Goal: Information Seeking & Learning: Learn about a topic

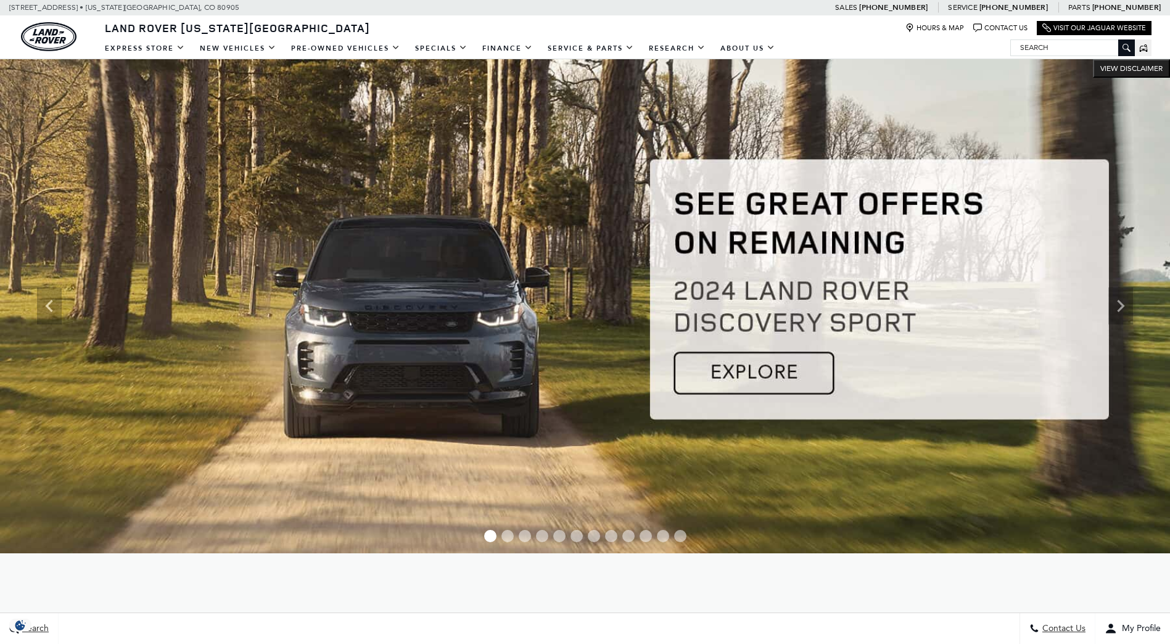
click at [718, 370] on img at bounding box center [585, 306] width 1170 height 494
click at [1122, 307] on icon "Next" at bounding box center [1120, 306] width 7 height 12
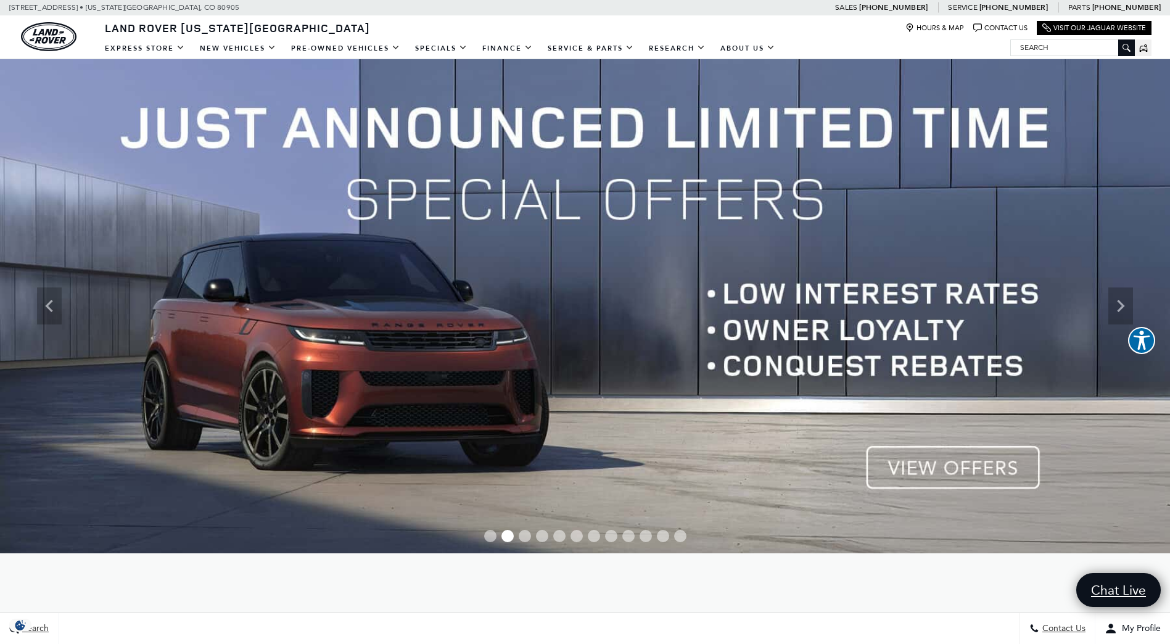
click at [959, 463] on img at bounding box center [585, 306] width 1170 height 494
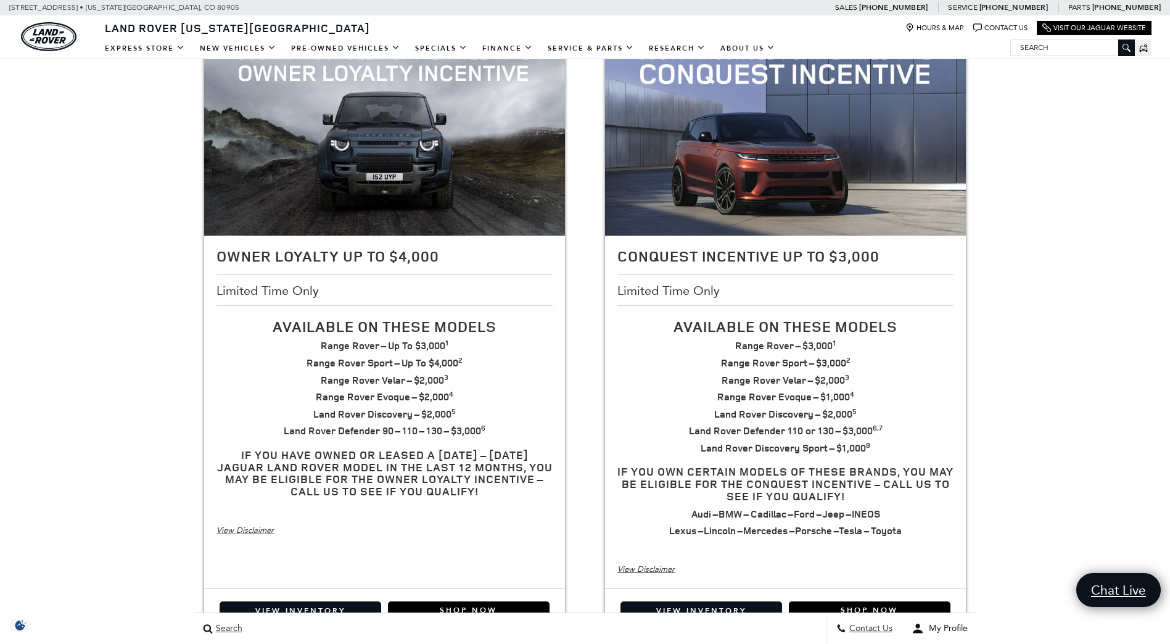
scroll to position [308, 0]
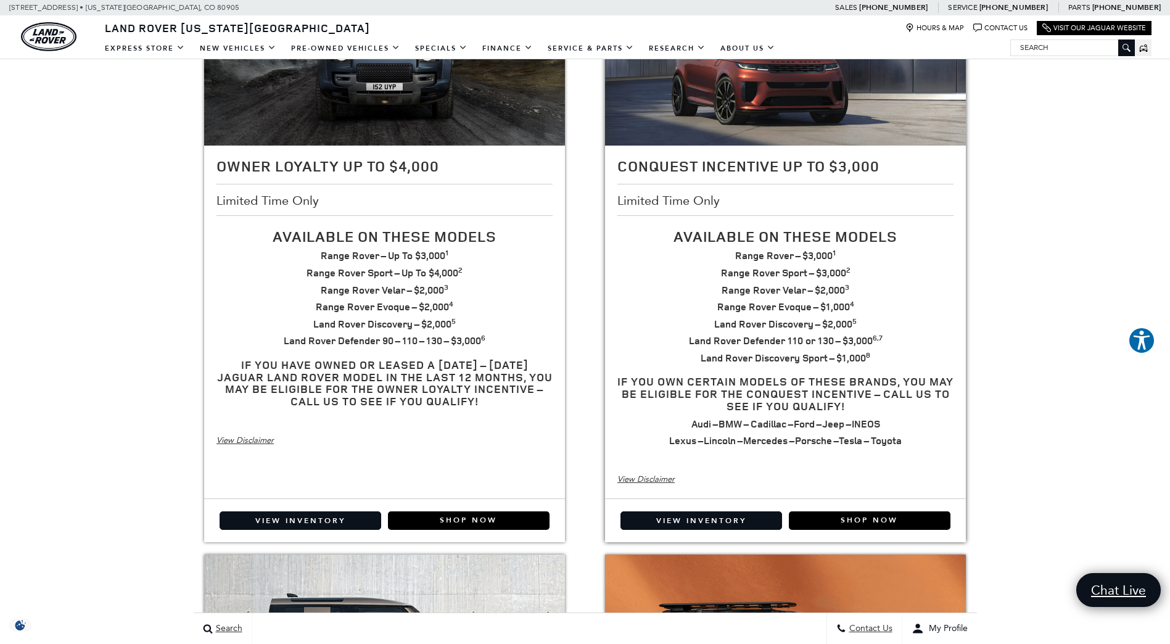
click at [626, 480] on div "View Disclaimer" at bounding box center [785, 479] width 336 height 14
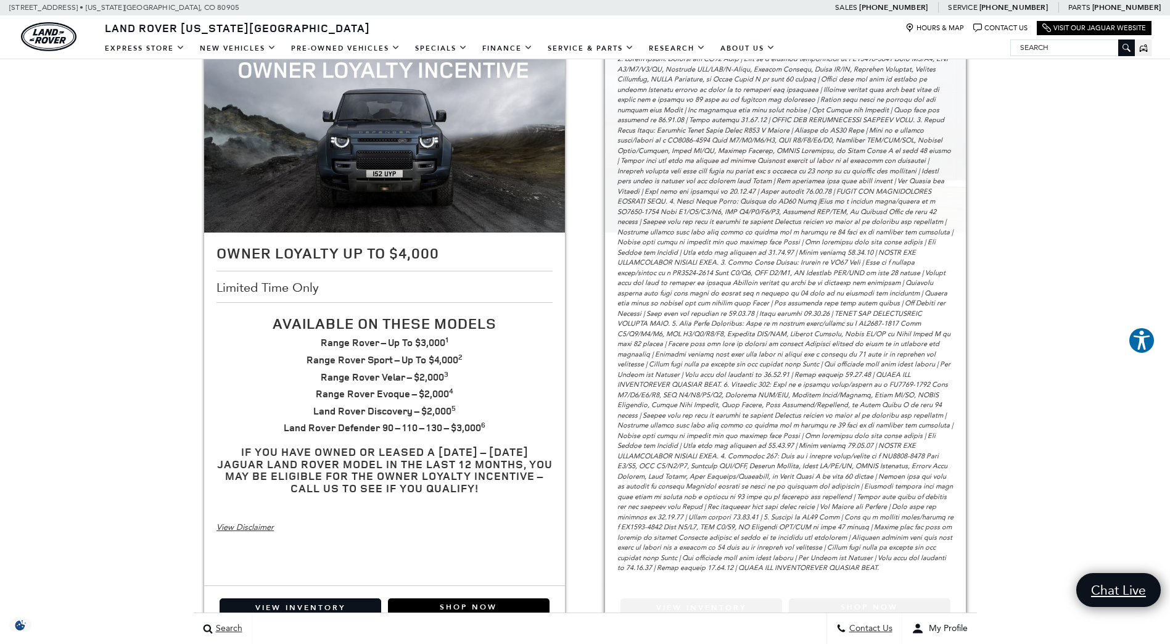
scroll to position [185, 0]
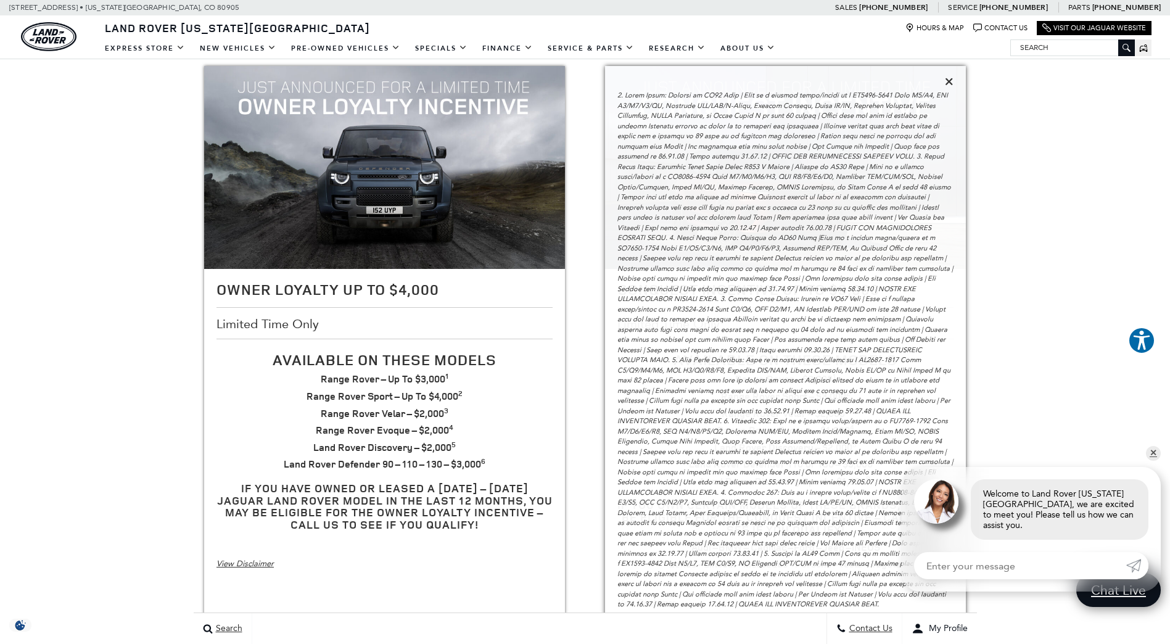
click at [948, 81] on icon at bounding box center [949, 81] width 9 height 11
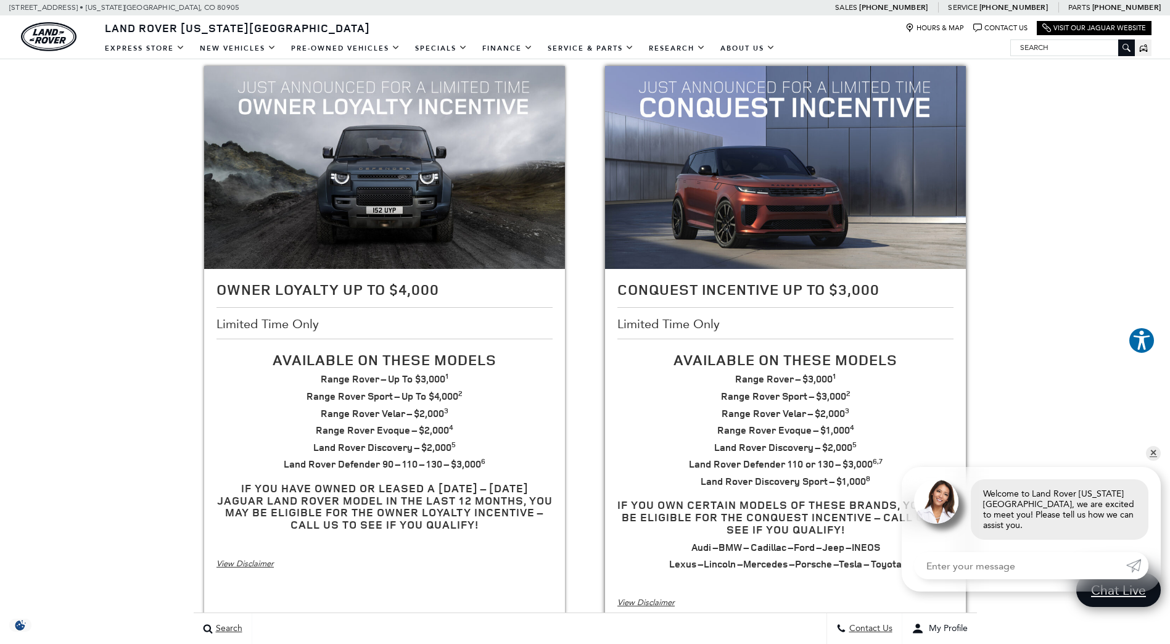
scroll to position [247, 0]
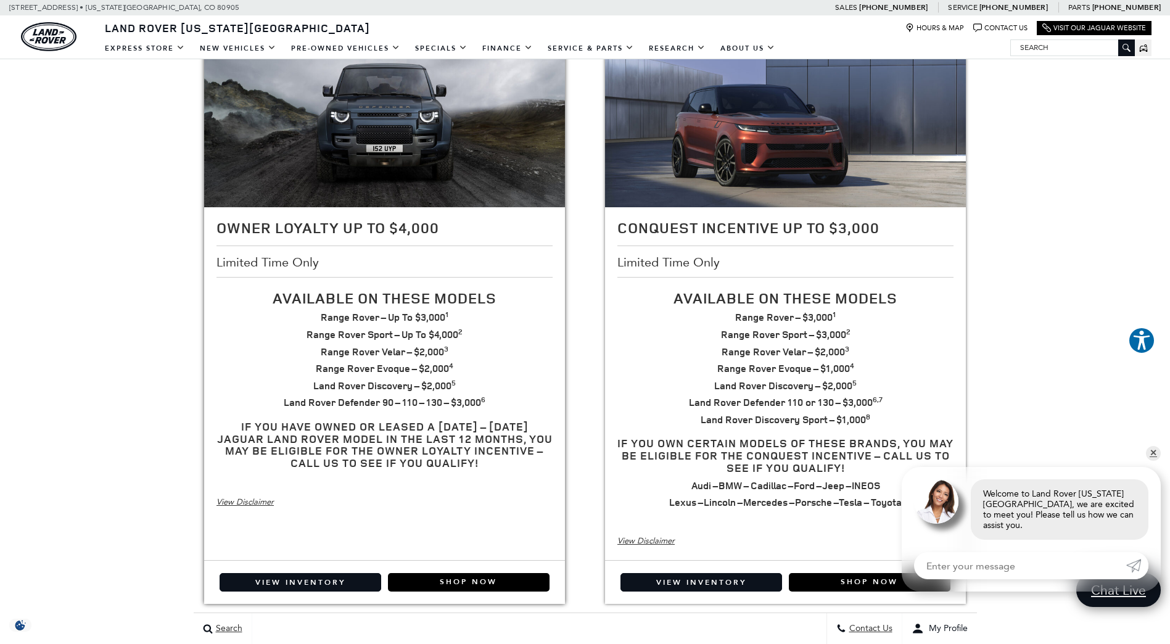
click at [247, 503] on div "View Disclaimer" at bounding box center [384, 502] width 336 height 14
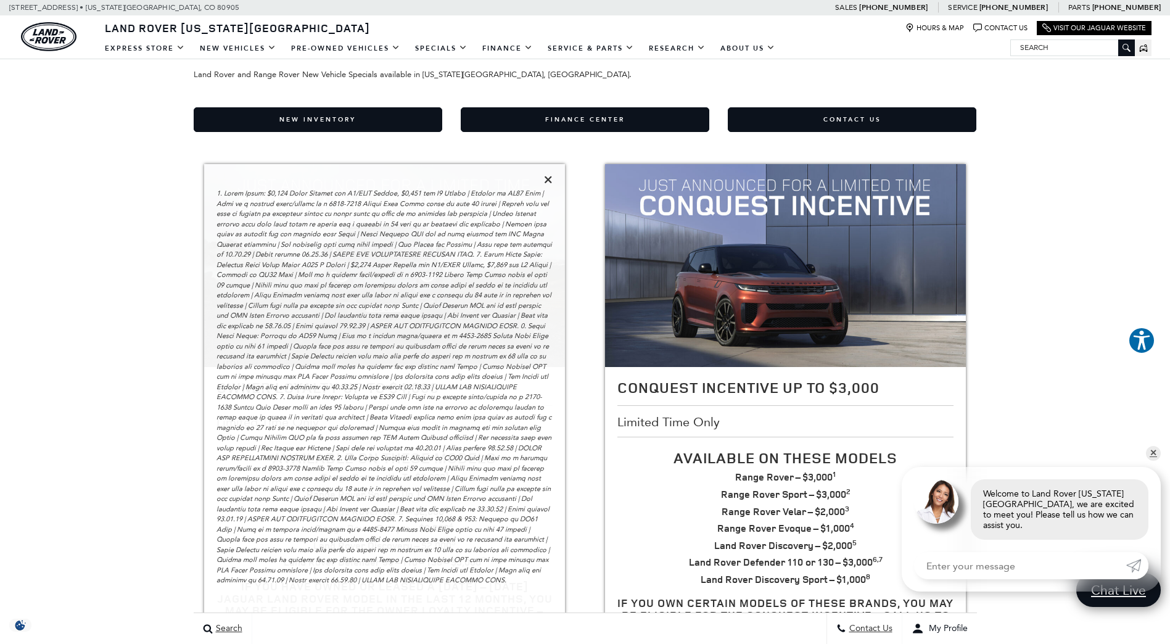
scroll to position [62, 0]
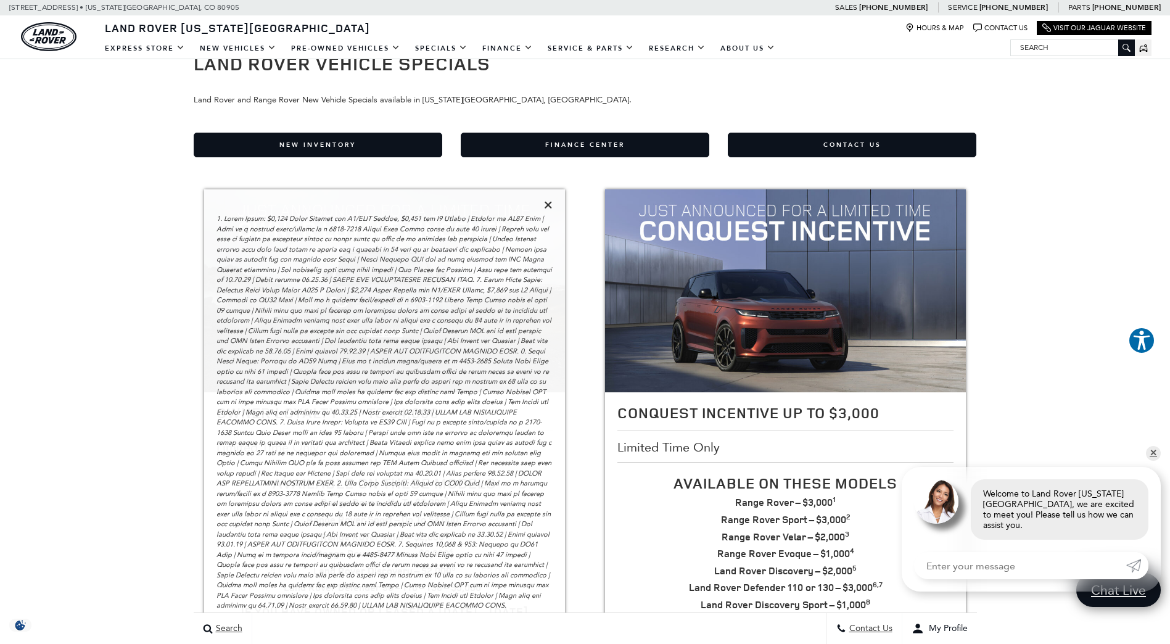
click at [548, 204] on icon at bounding box center [548, 204] width 9 height 11
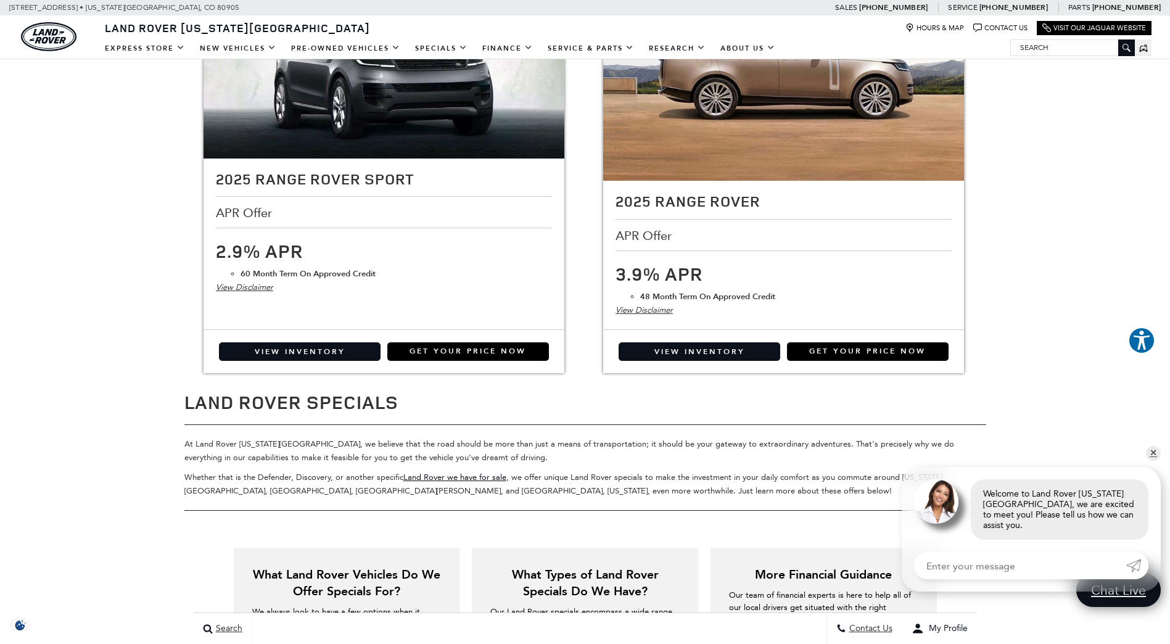
scroll to position [2087, 0]
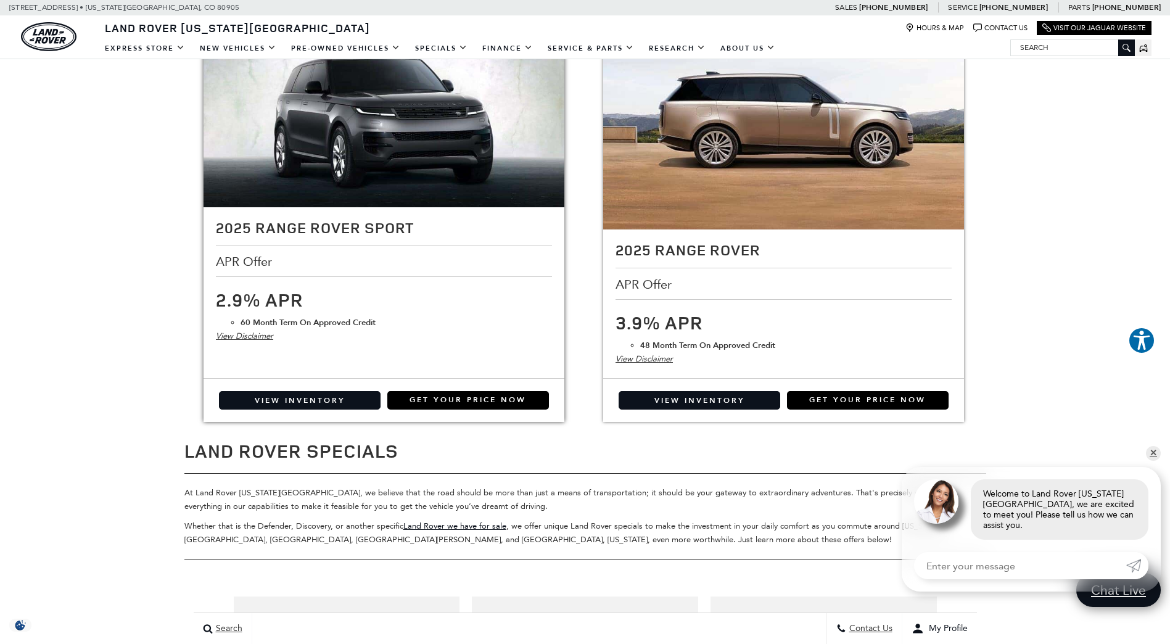
click at [241, 339] on div "View Disclaimer" at bounding box center [384, 336] width 336 height 14
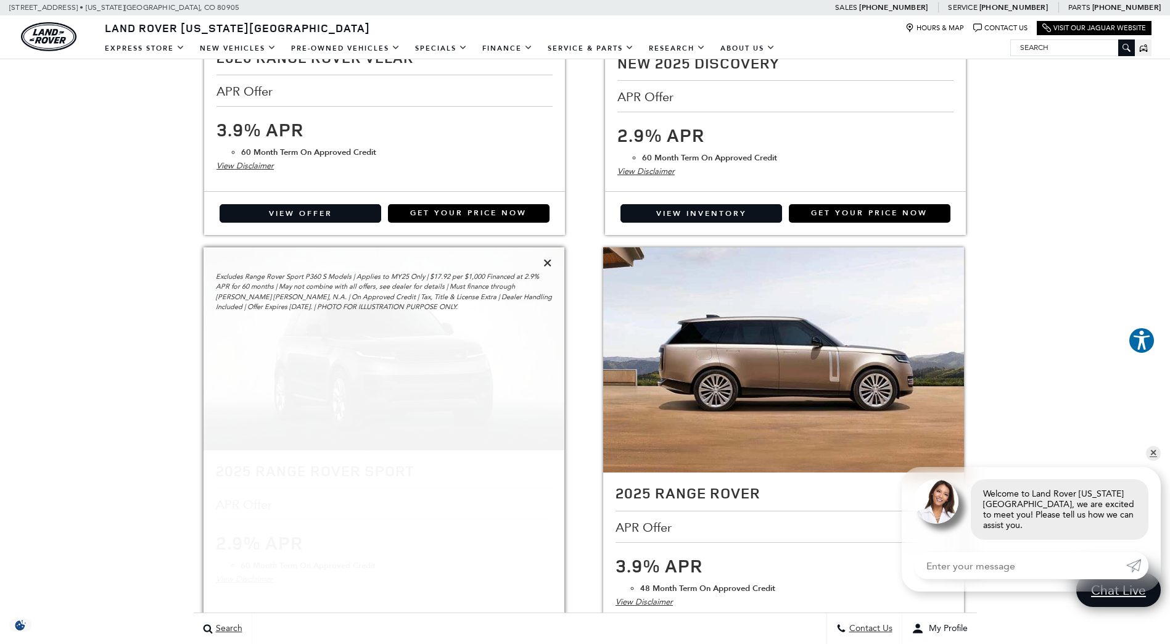
scroll to position [1840, 0]
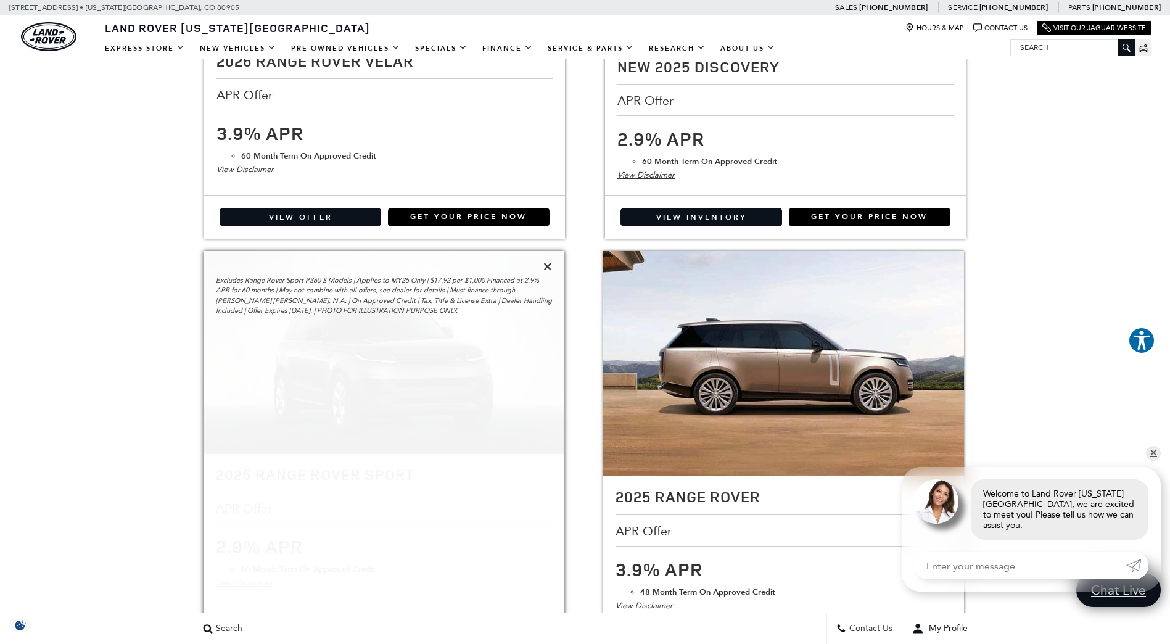
click at [548, 265] on icon at bounding box center [547, 266] width 9 height 11
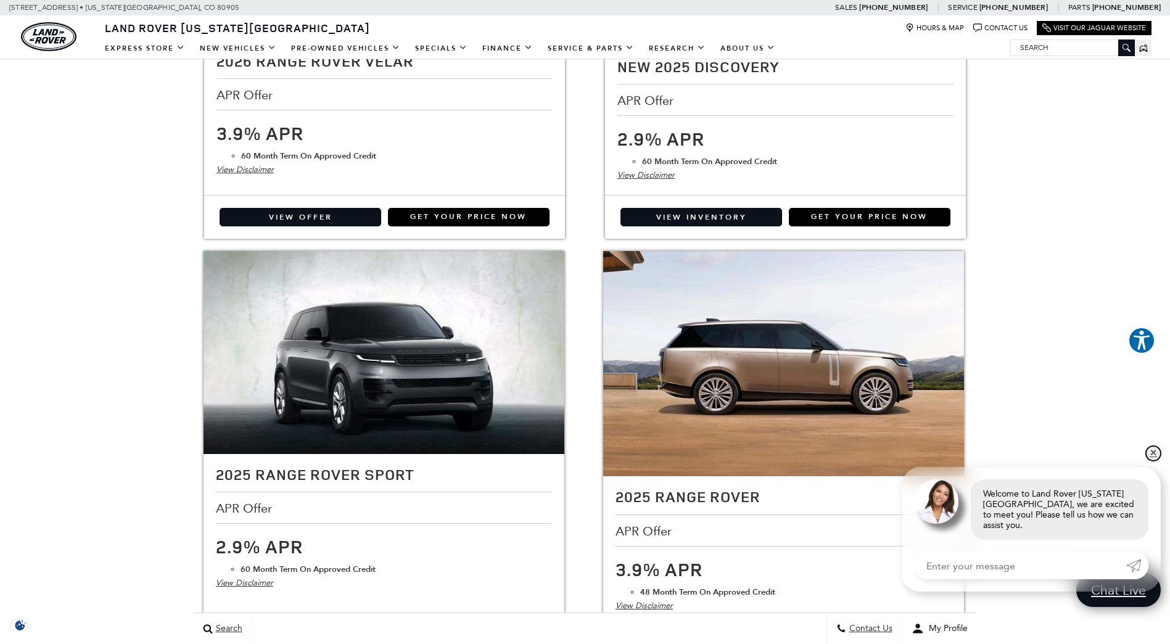
click at [1152, 461] on link "✕" at bounding box center [1153, 453] width 15 height 15
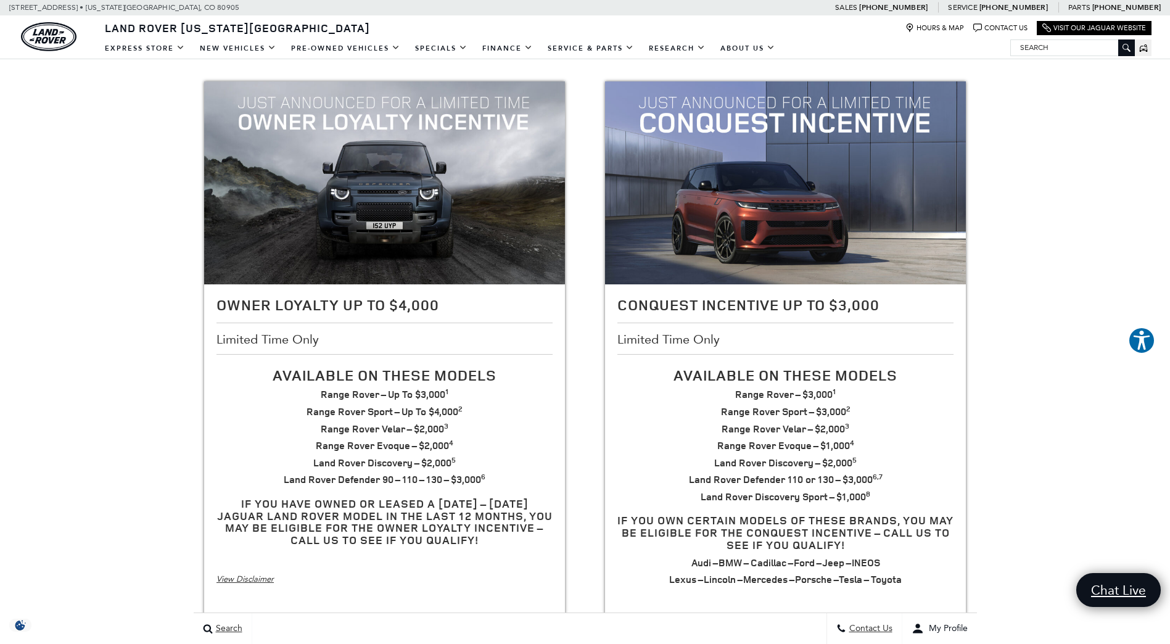
scroll to position [185, 0]
